Goal: Transaction & Acquisition: Purchase product/service

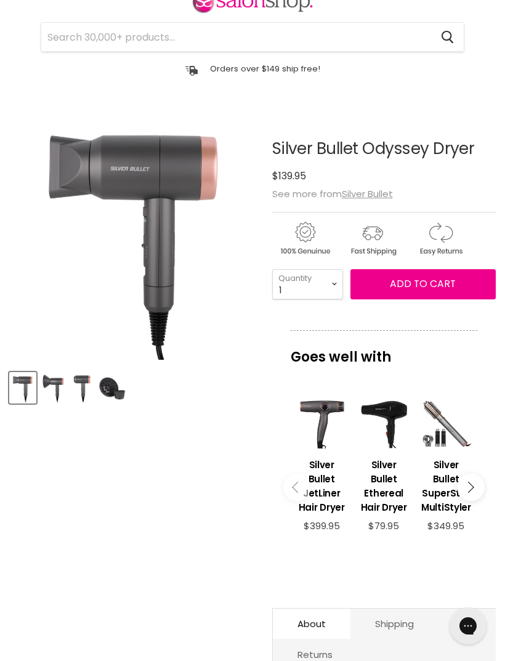
click at [163, 34] on input "Search" at bounding box center [236, 37] width 390 height 28
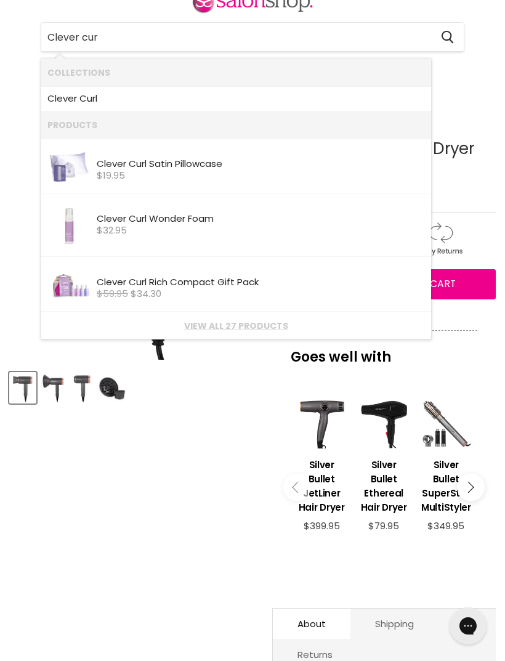
type input "Clever curl"
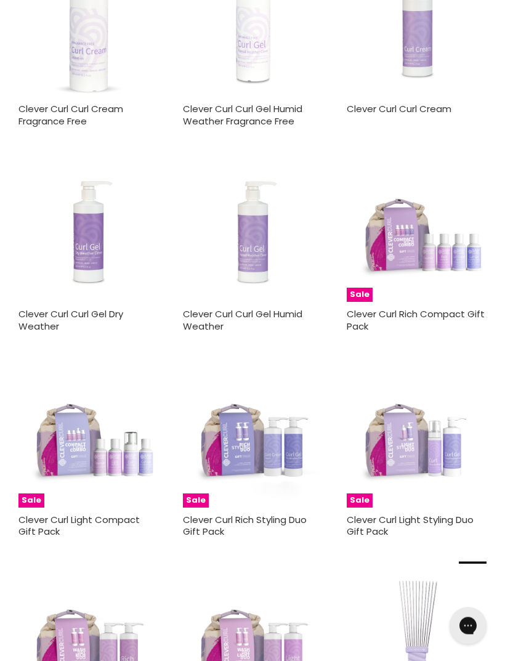
scroll to position [986, 0]
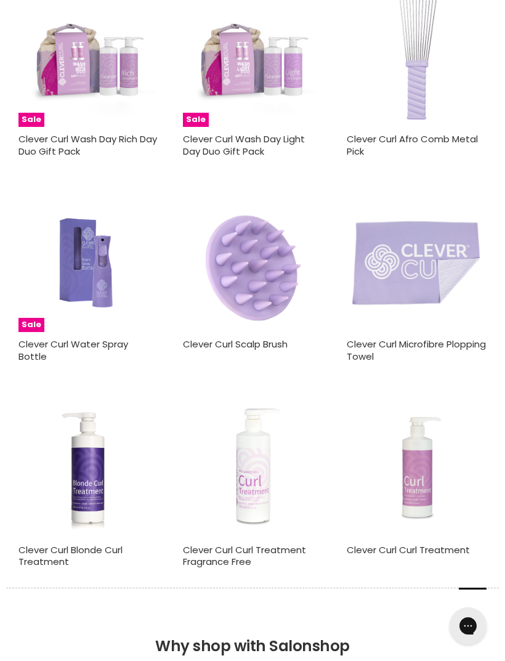
scroll to position [1565, 0]
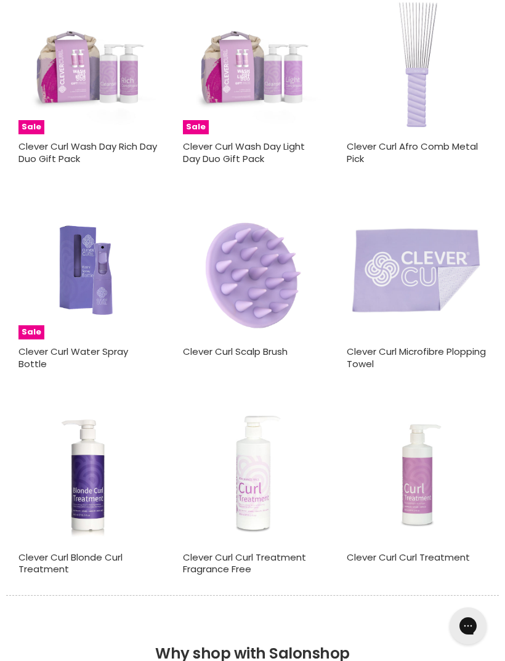
click at [87, 273] on img "Main content" at bounding box center [88, 270] width 105 height 140
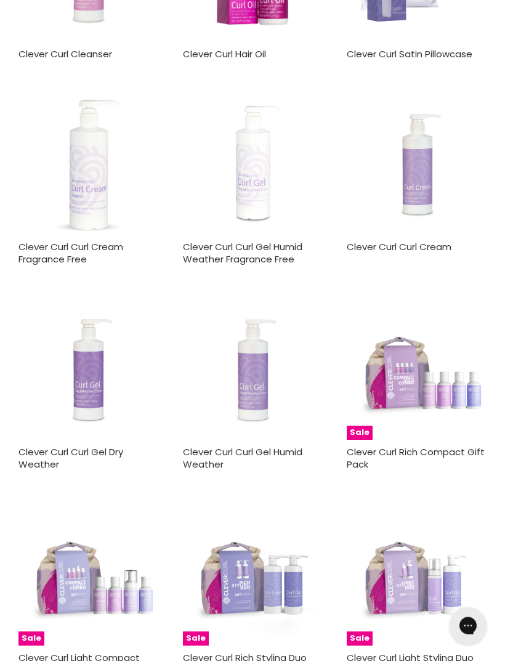
scroll to position [848, 0]
click at [427, 424] on img "Main content" at bounding box center [417, 370] width 140 height 140
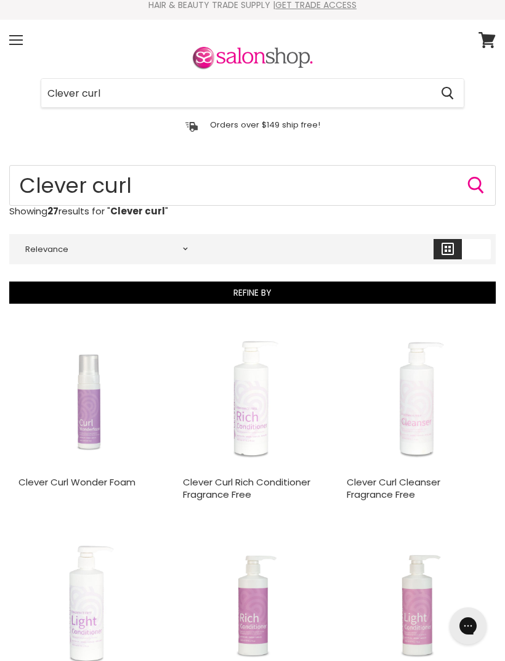
scroll to position [0, 0]
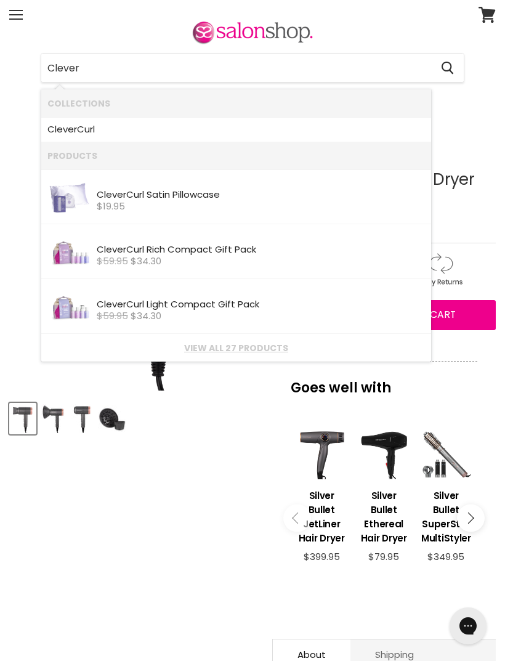
scroll to position [22, 0]
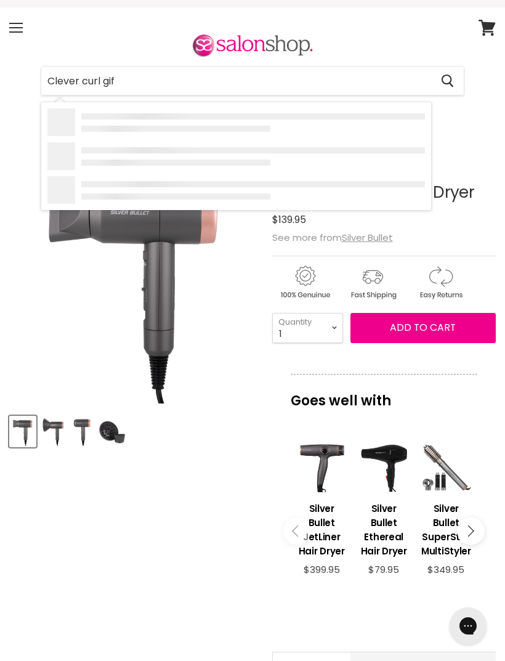
type input "Clever curl gift"
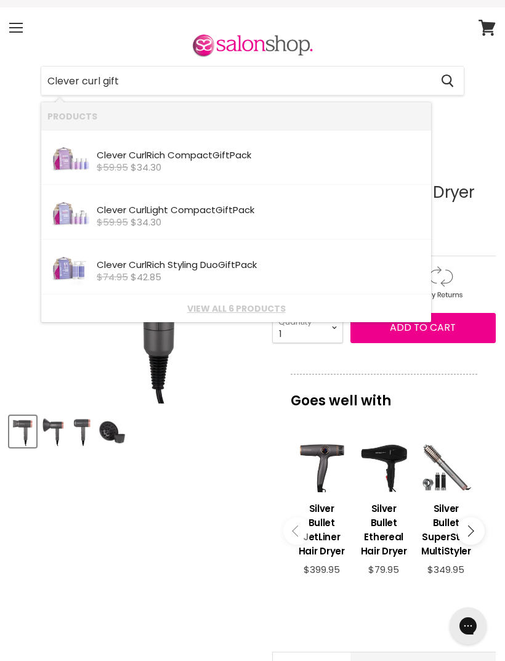
click at [240, 307] on link "View all 6 products" at bounding box center [235, 309] width 377 height 10
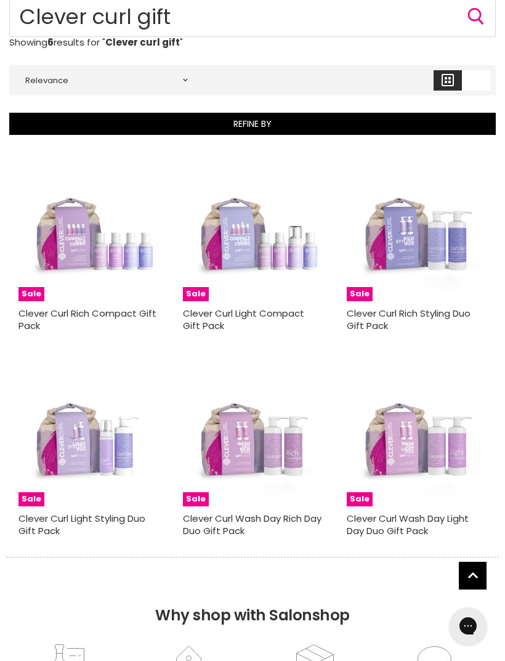
click at [264, 441] on img "Main content" at bounding box center [253, 437] width 140 height 140
